Goal: Transaction & Acquisition: Purchase product/service

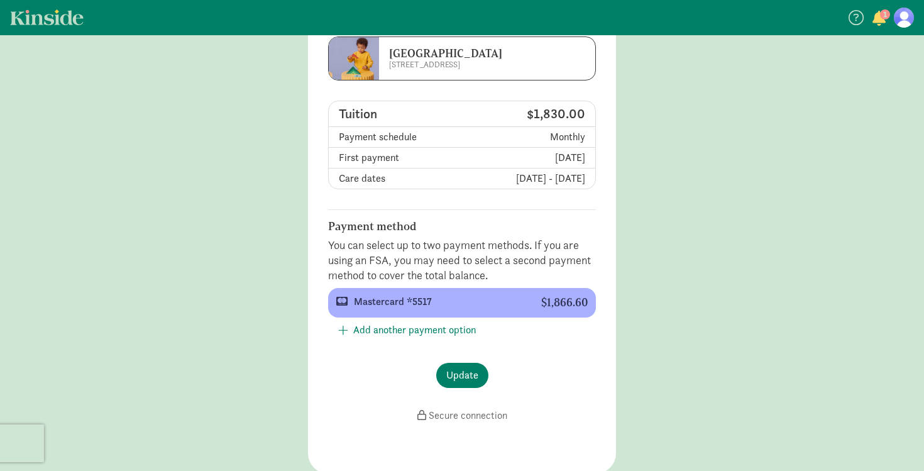
scroll to position [87, 0]
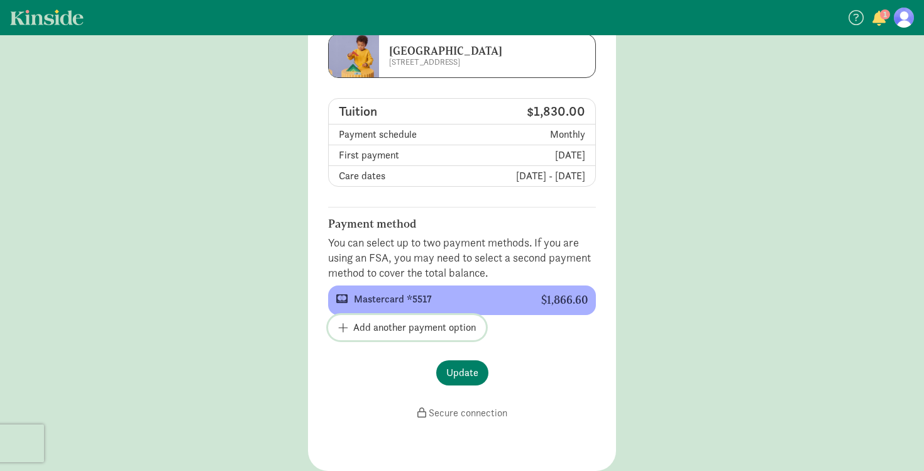
click at [404, 324] on span "Add another payment option" at bounding box center [414, 327] width 123 height 15
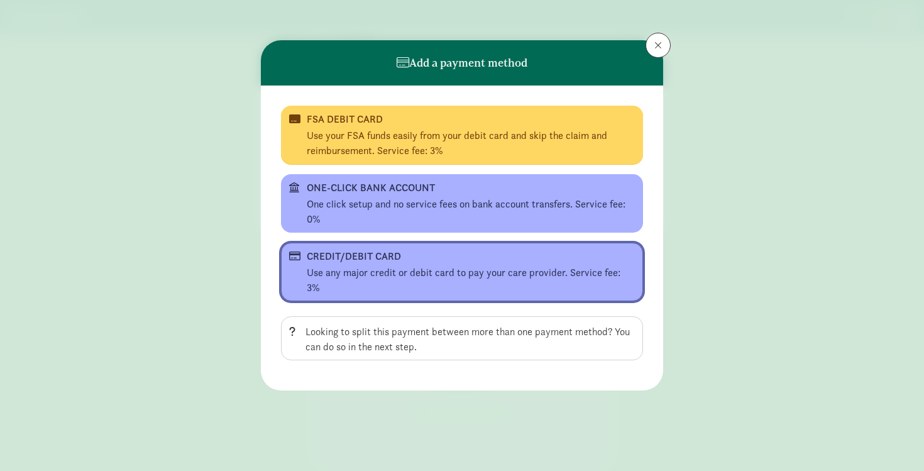
click at [382, 271] on div "Use any major credit or debit card to pay your care provider. Service fee: 3%" at bounding box center [471, 280] width 328 height 30
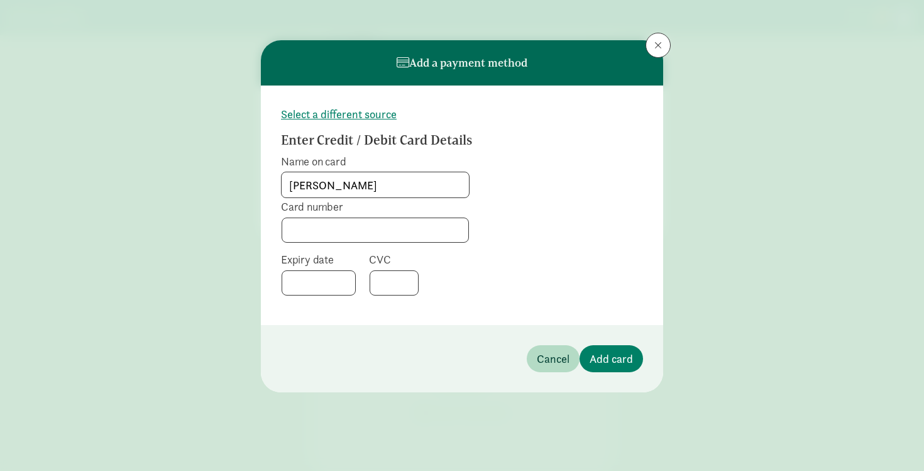
type input "[PERSON_NAME]"
click at [542, 356] on span "Cancel" at bounding box center [553, 358] width 33 height 17
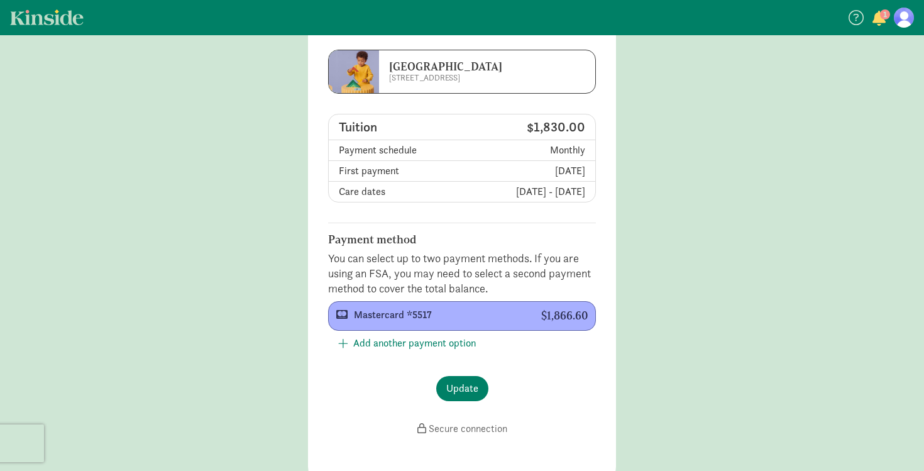
scroll to position [69, 0]
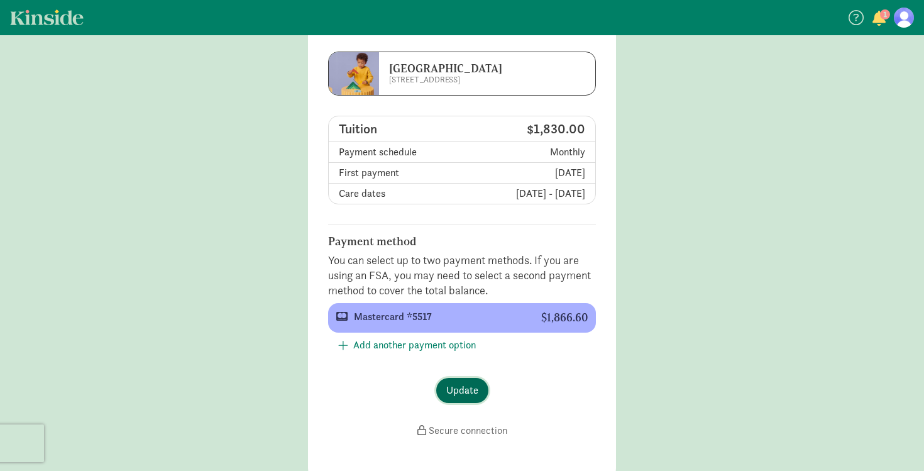
click at [465, 393] on span "Update" at bounding box center [462, 390] width 32 height 15
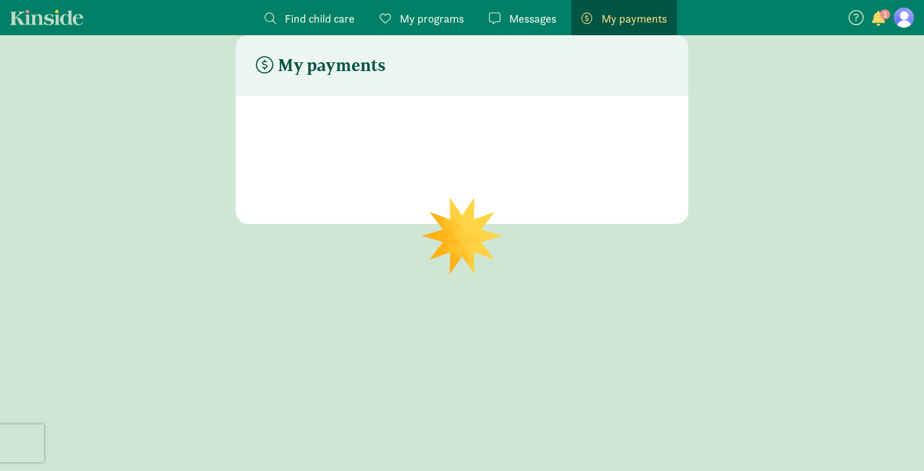
scroll to position [25, 0]
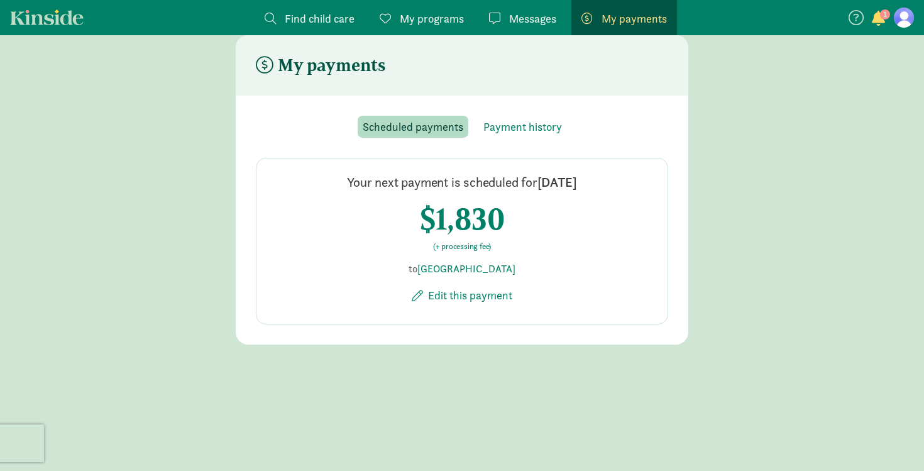
click at [509, 23] on span "Messages" at bounding box center [532, 18] width 47 height 17
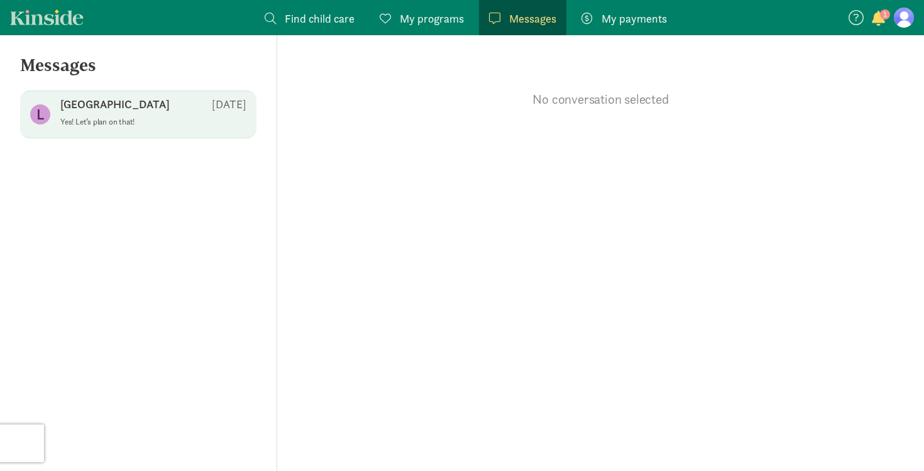
click at [162, 104] on p "[GEOGRAPHIC_DATA]" at bounding box center [114, 104] width 109 height 15
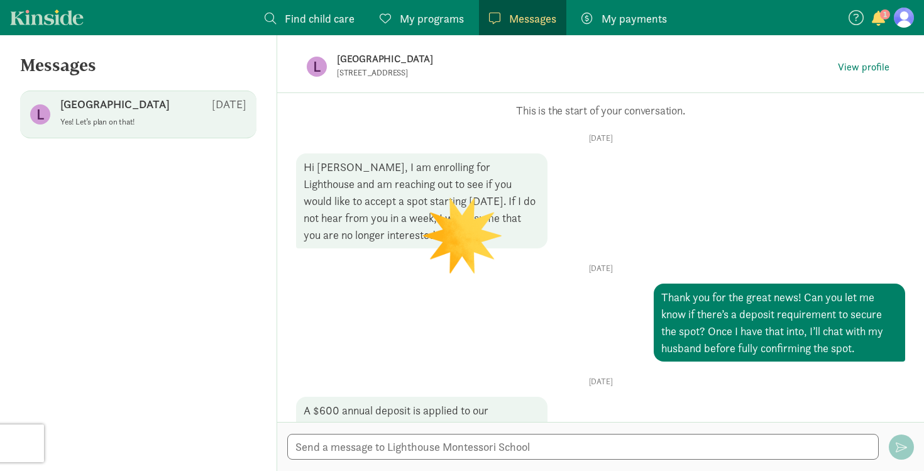
scroll to position [1764, 0]
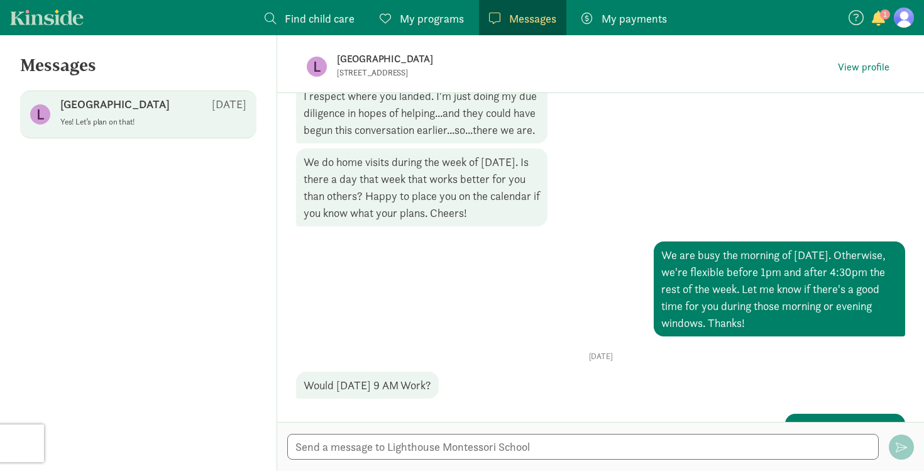
click at [877, 18] on span "button" at bounding box center [878, 18] width 13 height 15
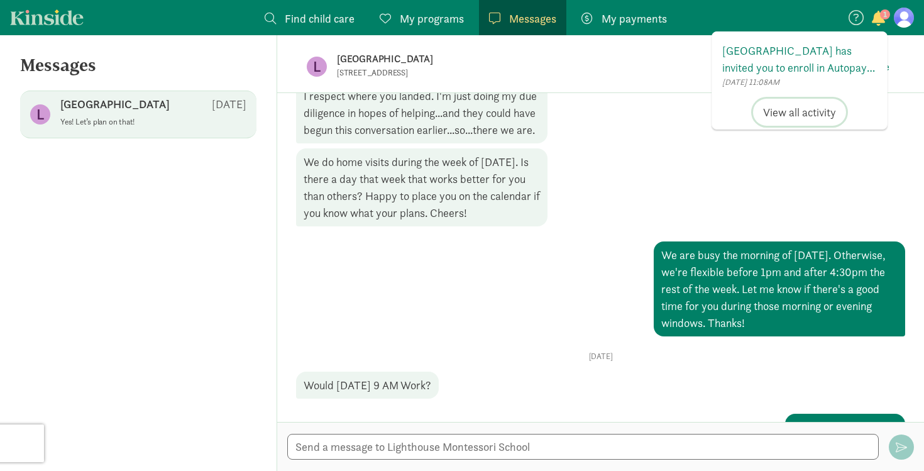
click at [798, 108] on span "View all activity" at bounding box center [799, 112] width 73 height 17
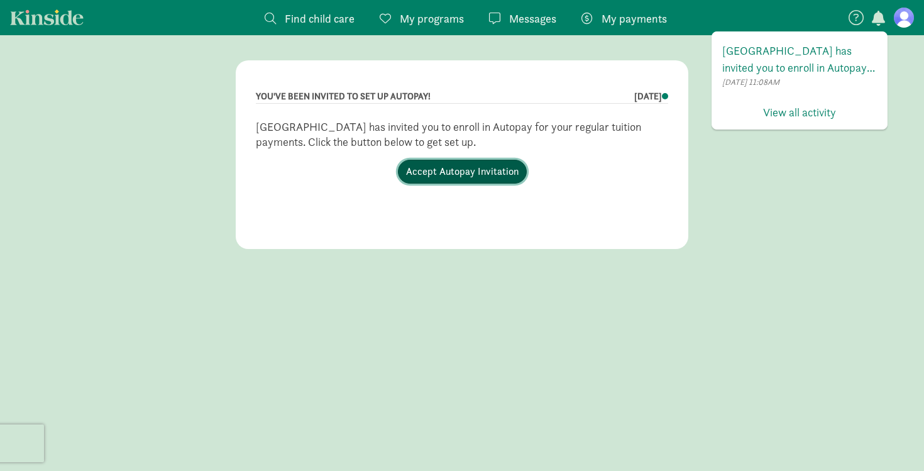
click at [465, 160] on link "Accept Autopay Invitation" at bounding box center [462, 172] width 129 height 24
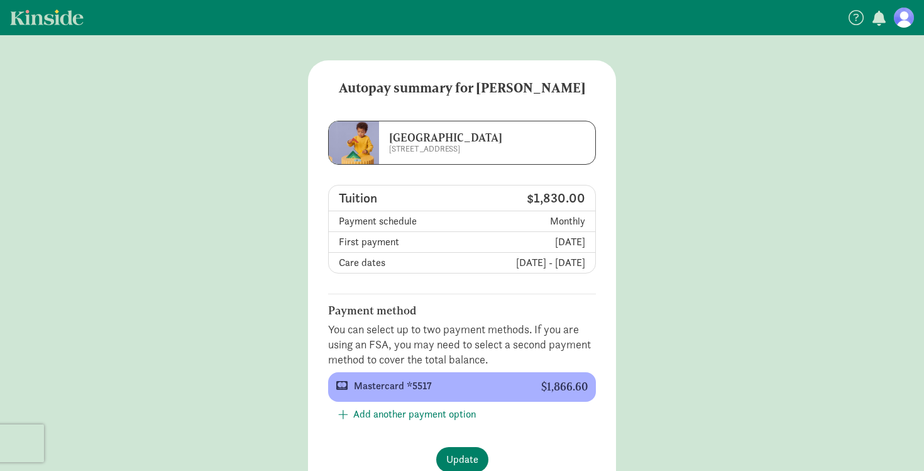
click at [906, 17] on figure at bounding box center [904, 18] width 20 height 20
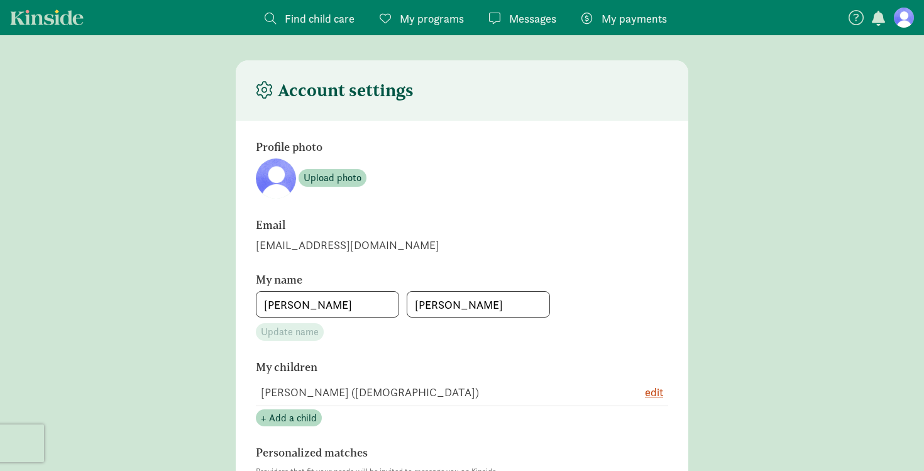
click at [417, 14] on span "My programs" at bounding box center [432, 18] width 64 height 17
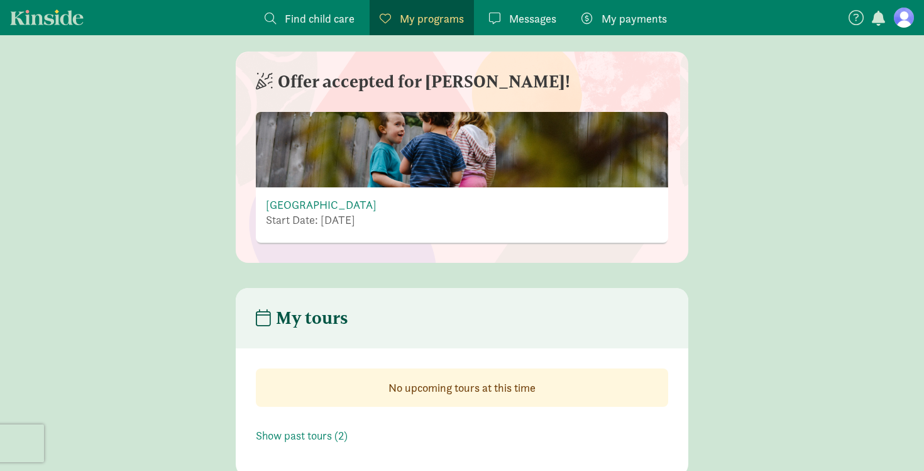
scroll to position [11, 0]
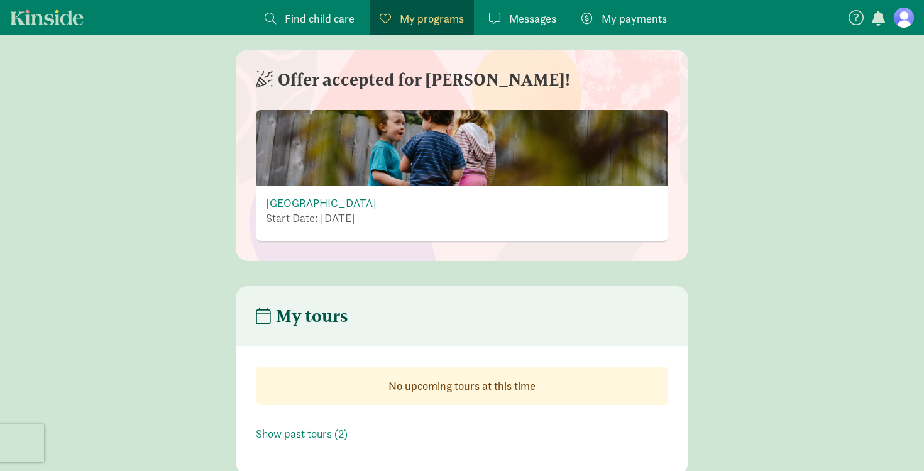
click at [310, 12] on span "Find child care" at bounding box center [320, 18] width 70 height 17
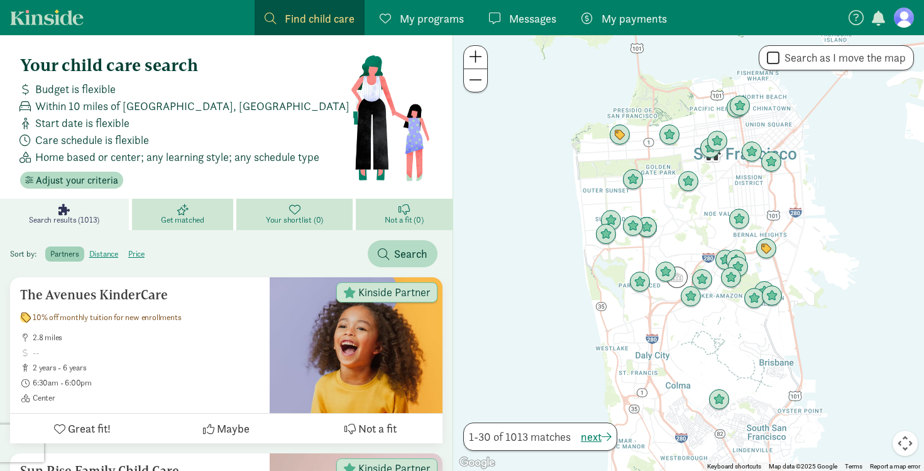
click at [528, 18] on span "Messages" at bounding box center [532, 18] width 47 height 17
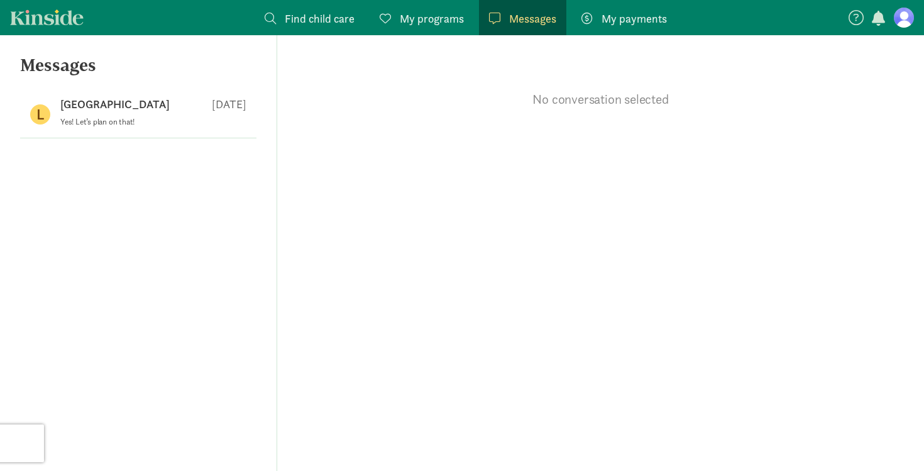
click at [612, 28] on link "My payments Pay" at bounding box center [624, 17] width 106 height 35
